Goal: Check status: Check status

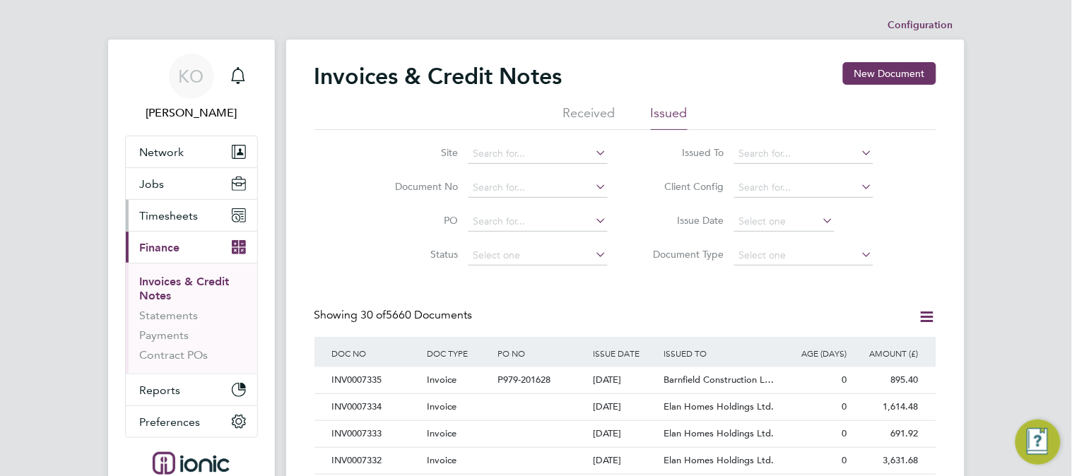
click at [167, 211] on span "Timesheets" at bounding box center [169, 215] width 59 height 13
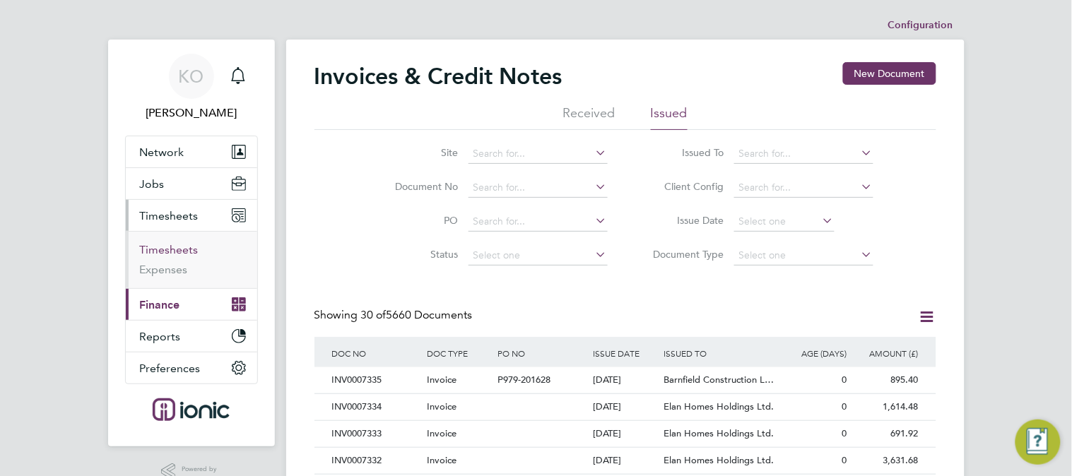
click at [171, 244] on link "Timesheets" at bounding box center [169, 249] width 59 height 13
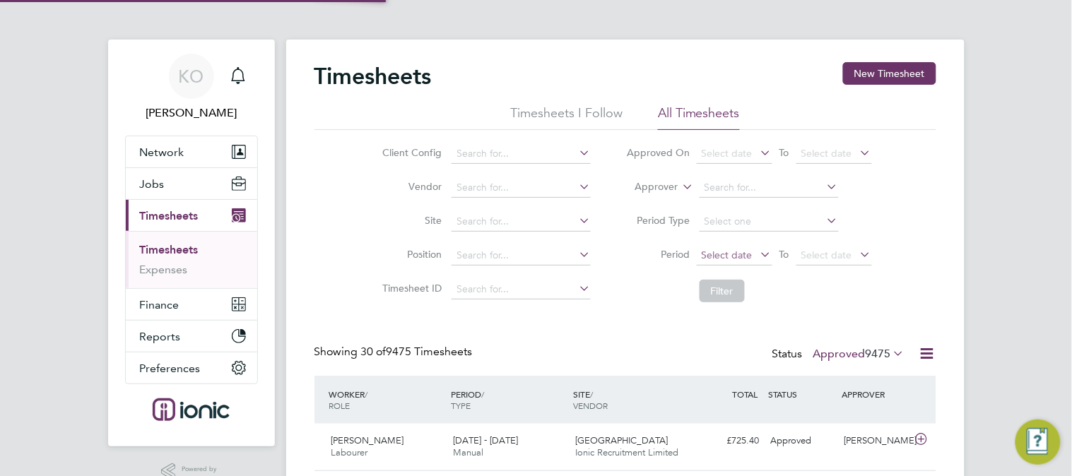
click at [721, 256] on span "Select date" at bounding box center [727, 255] width 51 height 13
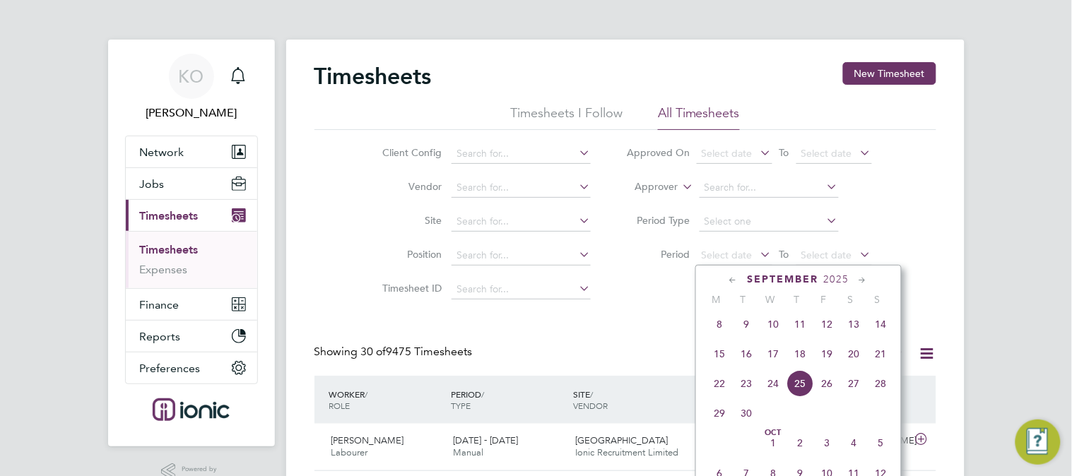
click at [715, 358] on span "15" at bounding box center [719, 354] width 27 height 27
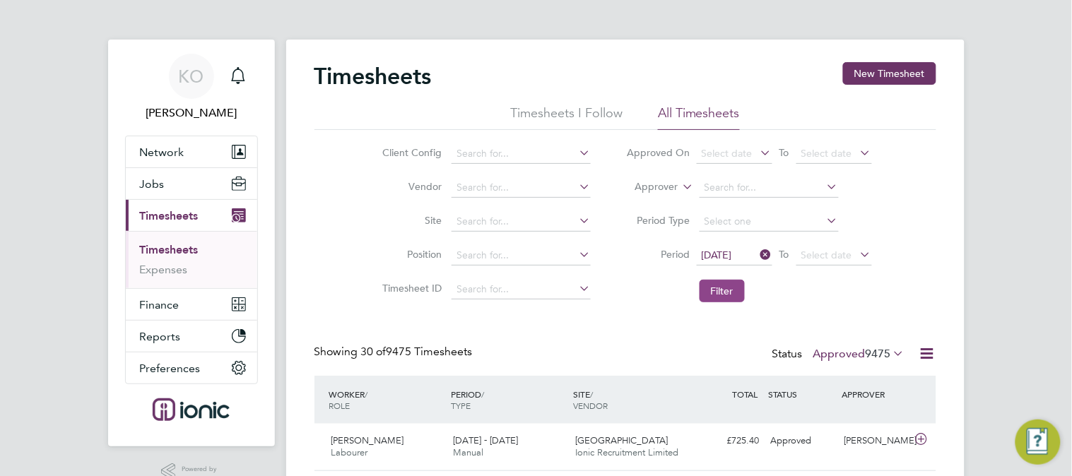
click at [721, 288] on button "Filter" at bounding box center [721, 291] width 45 height 23
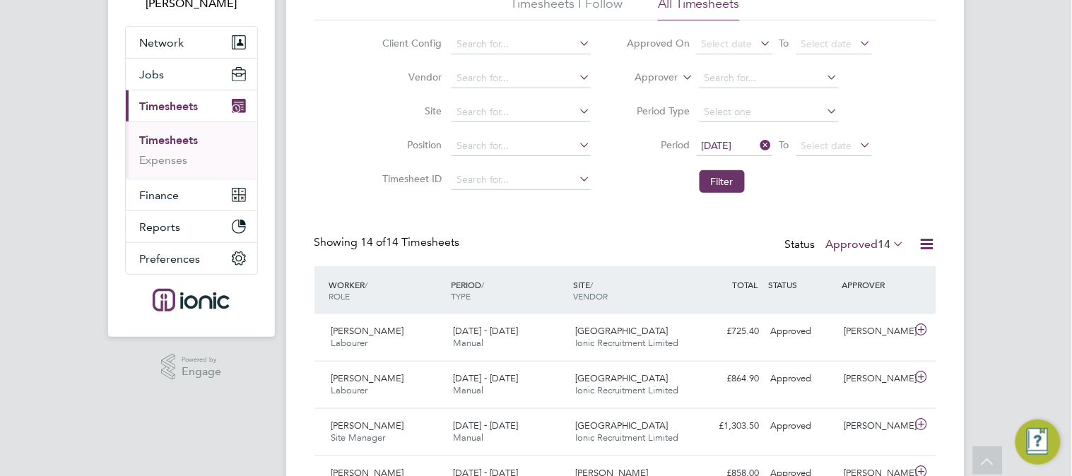
click at [866, 238] on label "Approved 14" at bounding box center [865, 244] width 79 height 14
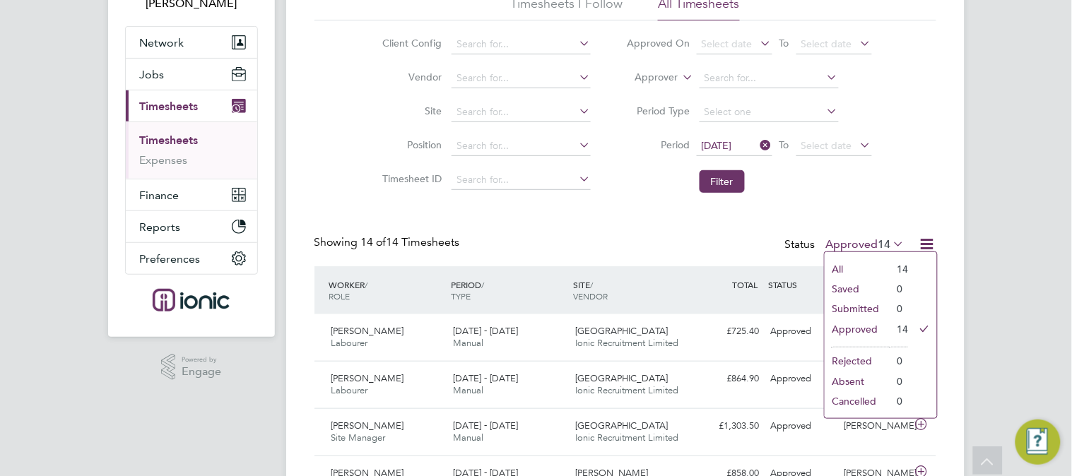
click at [627, 215] on div "Timesheets New Timesheet Timesheets I Follow All Timesheets Client Config Vendo…" at bounding box center [625, 464] width 622 height 1022
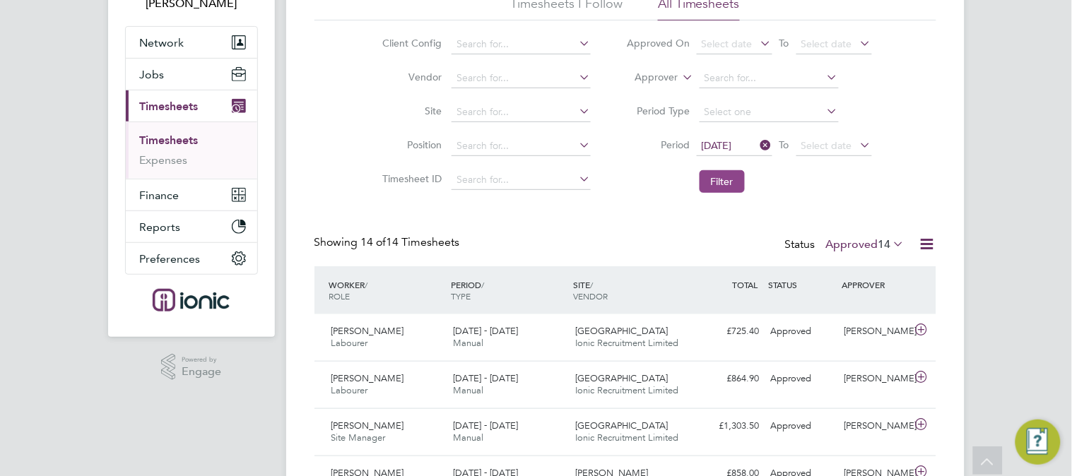
click at [726, 173] on button "Filter" at bounding box center [721, 181] width 45 height 23
